Goal: Task Accomplishment & Management: Manage account settings

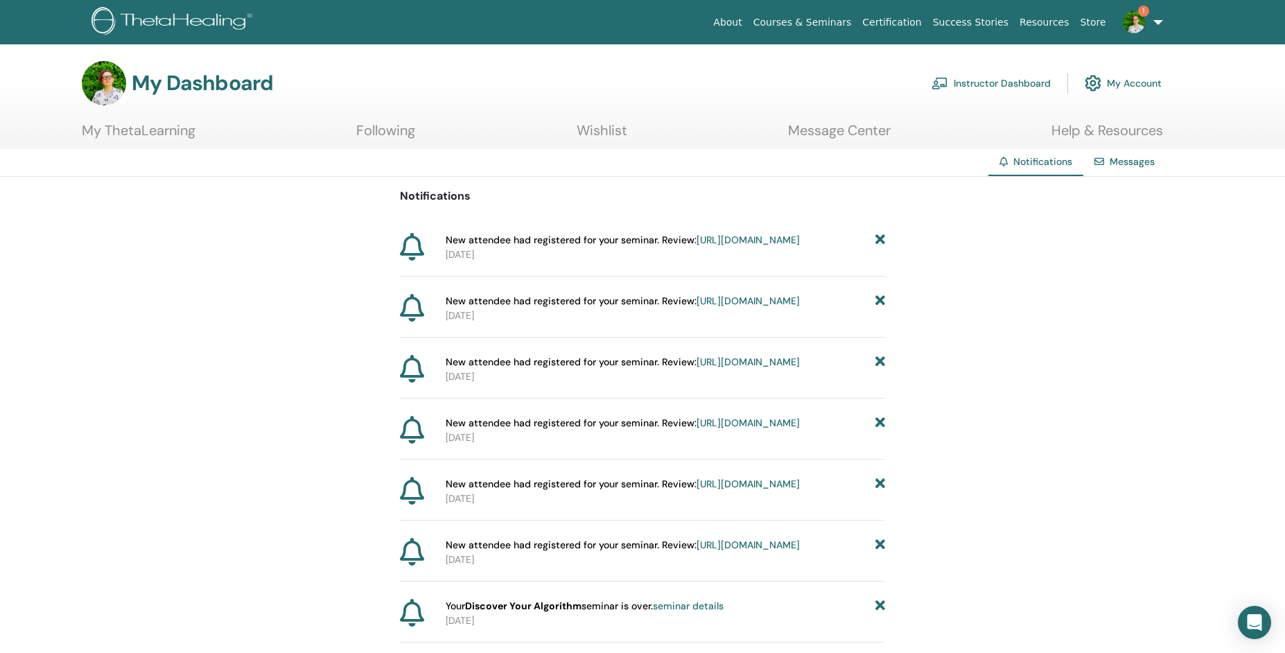
click at [1009, 82] on link "Instructor Dashboard" at bounding box center [991, 83] width 119 height 31
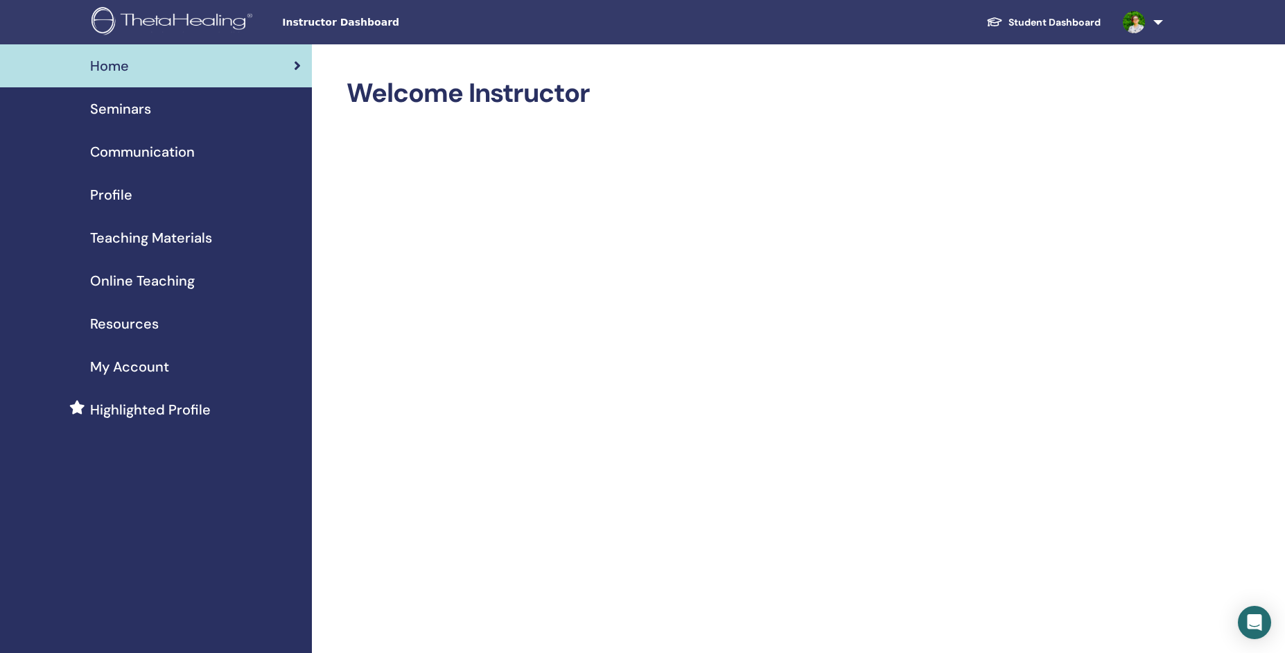
click at [109, 103] on span "Seminars" at bounding box center [120, 108] width 61 height 21
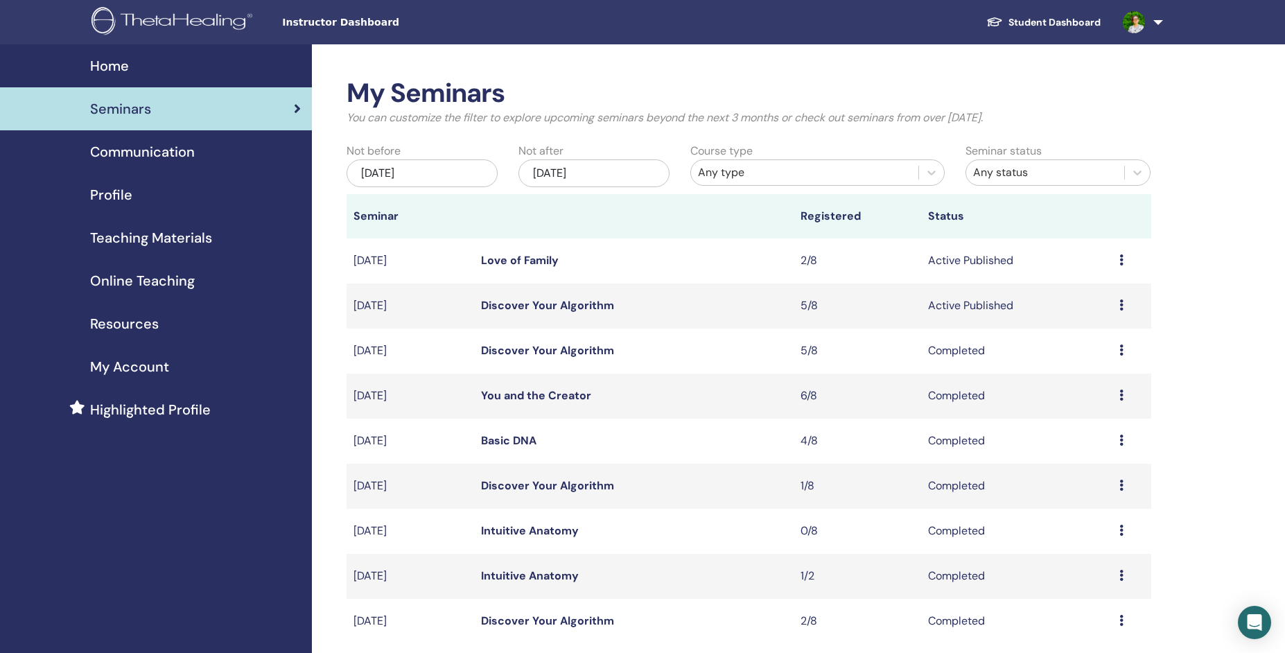
click at [1122, 304] on icon at bounding box center [1122, 304] width 4 height 11
click at [609, 261] on td "Love of Family" at bounding box center [634, 260] width 320 height 45
click at [526, 262] on link "Love of Family" at bounding box center [520, 260] width 78 height 15
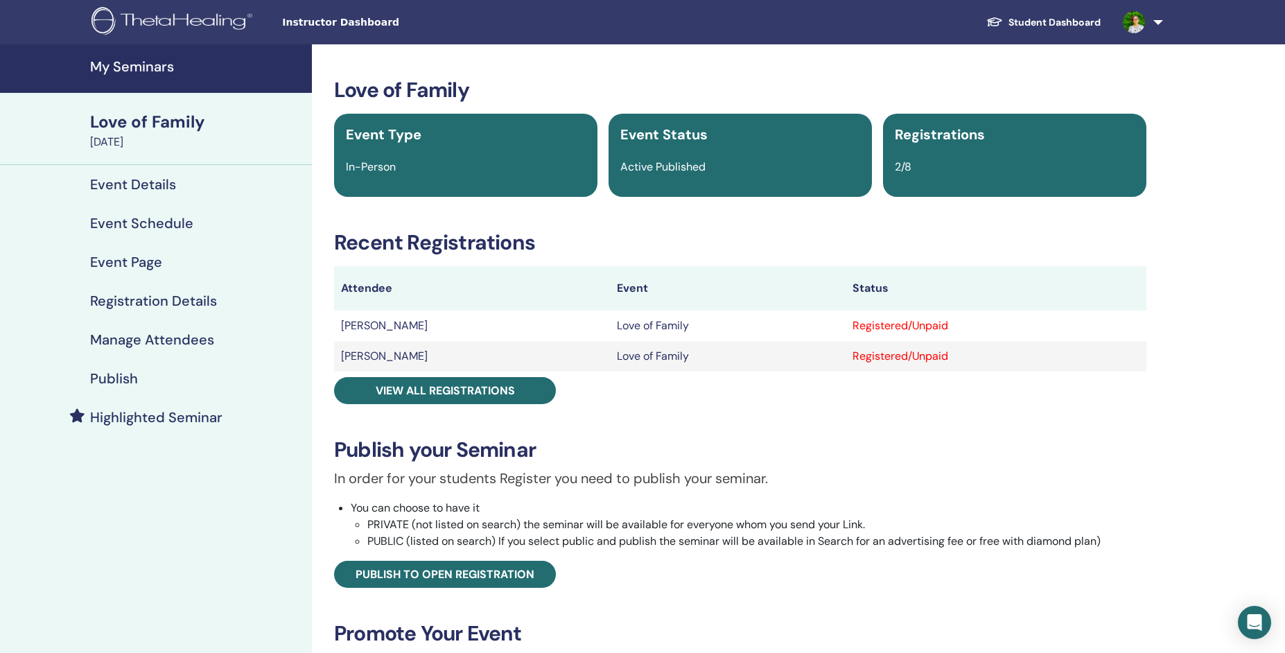
click at [118, 376] on h4 "Publish" at bounding box center [114, 378] width 48 height 17
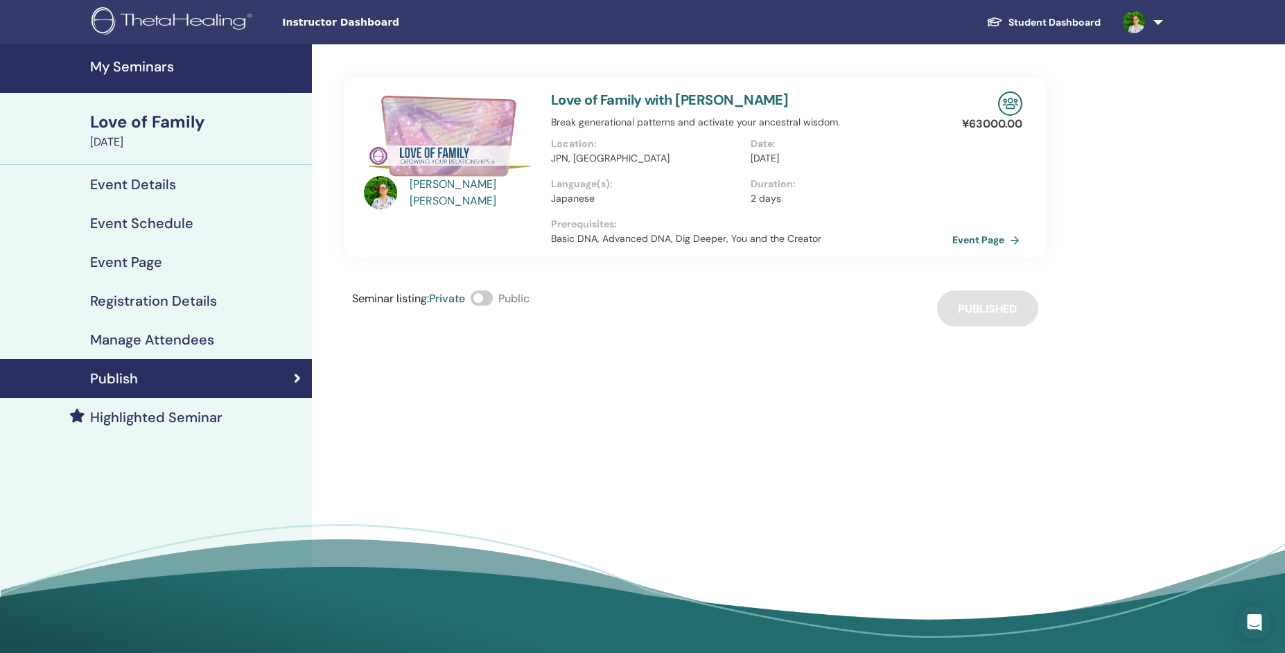
click at [993, 245] on link "Event Page" at bounding box center [989, 239] width 73 height 21
